Goal: Information Seeking & Learning: Learn about a topic

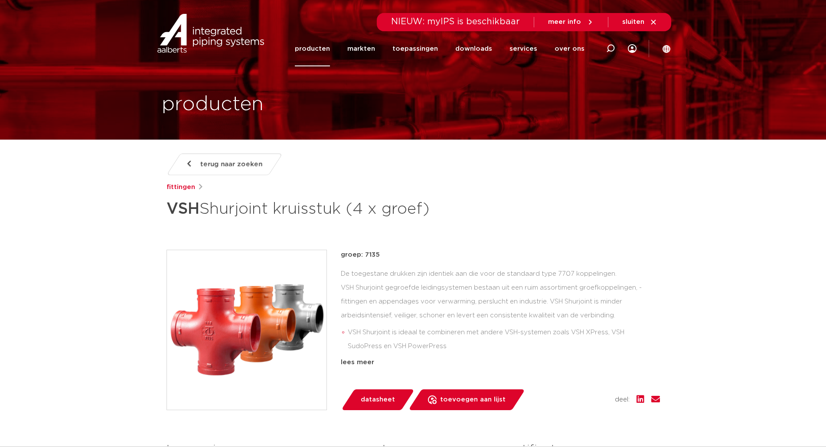
click at [229, 164] on span "terug naar zoeken" at bounding box center [231, 164] width 62 height 14
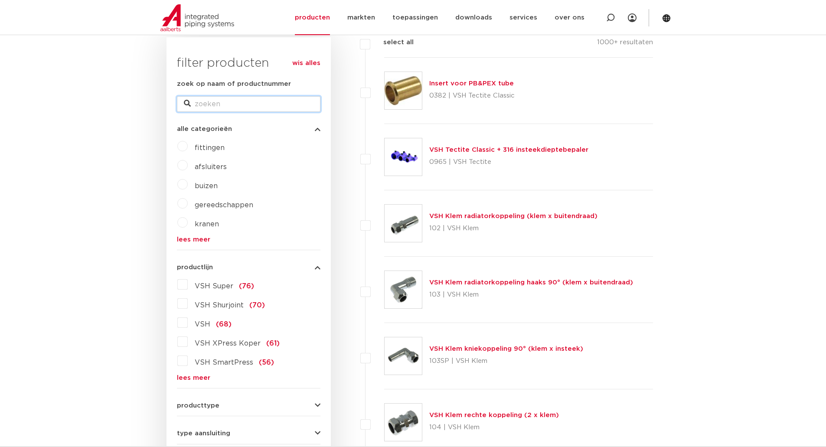
click at [220, 106] on input "zoek op naam of productnummer" at bounding box center [249, 104] width 144 height 16
type input "e"
type input "xpress CuNi"
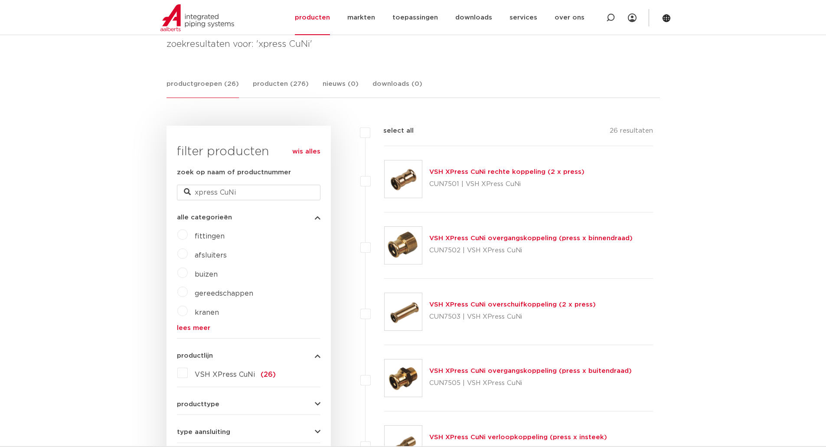
click at [487, 174] on link "VSH XPress CuNi rechte koppeling (2 x press)" at bounding box center [506, 172] width 155 height 7
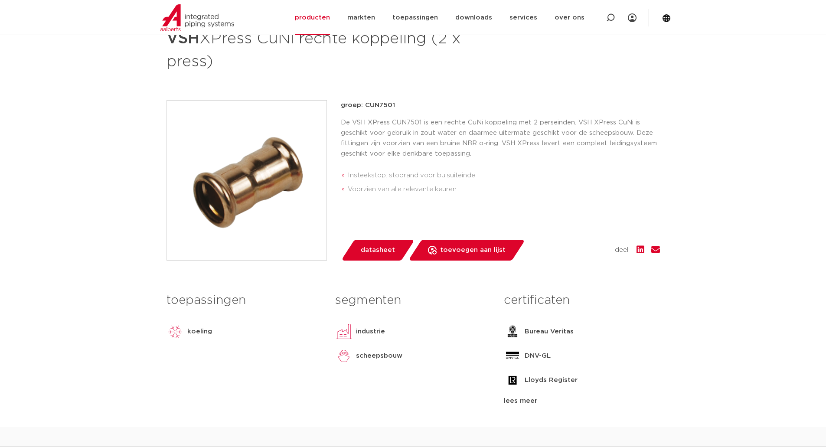
scroll to position [217, 0]
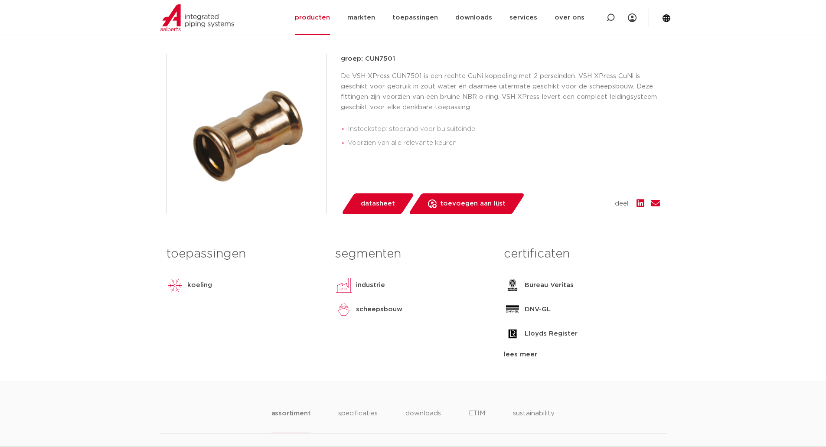
click at [533, 355] on div "lees meer" at bounding box center [582, 355] width 156 height 10
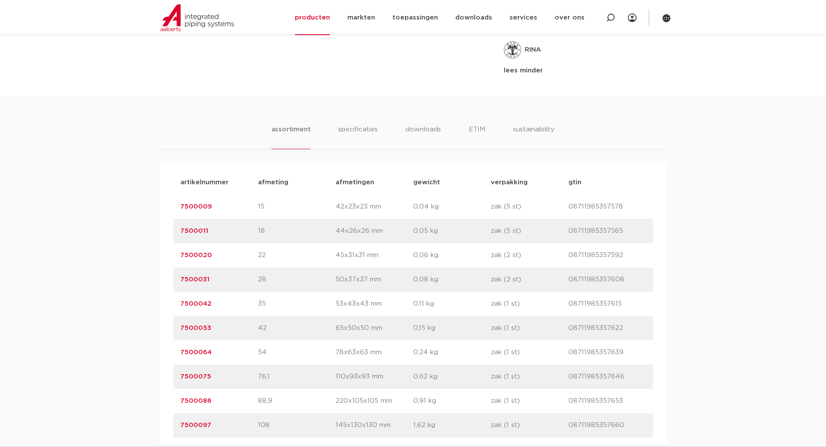
scroll to position [564, 0]
